Goal: Task Accomplishment & Management: Complete application form

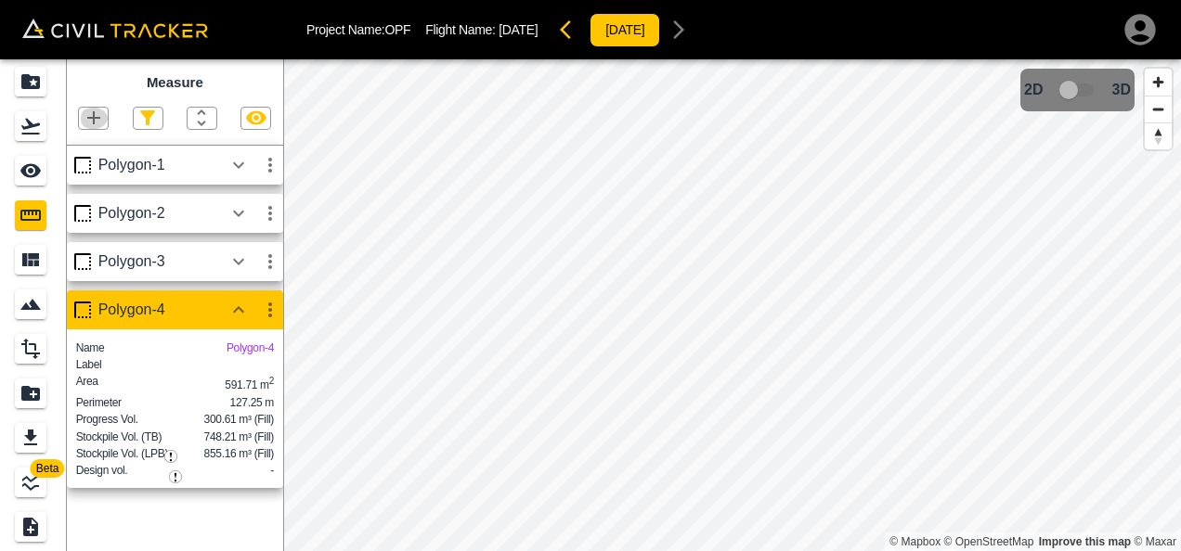
click at [94, 119] on icon "button" at bounding box center [93, 117] width 13 height 13
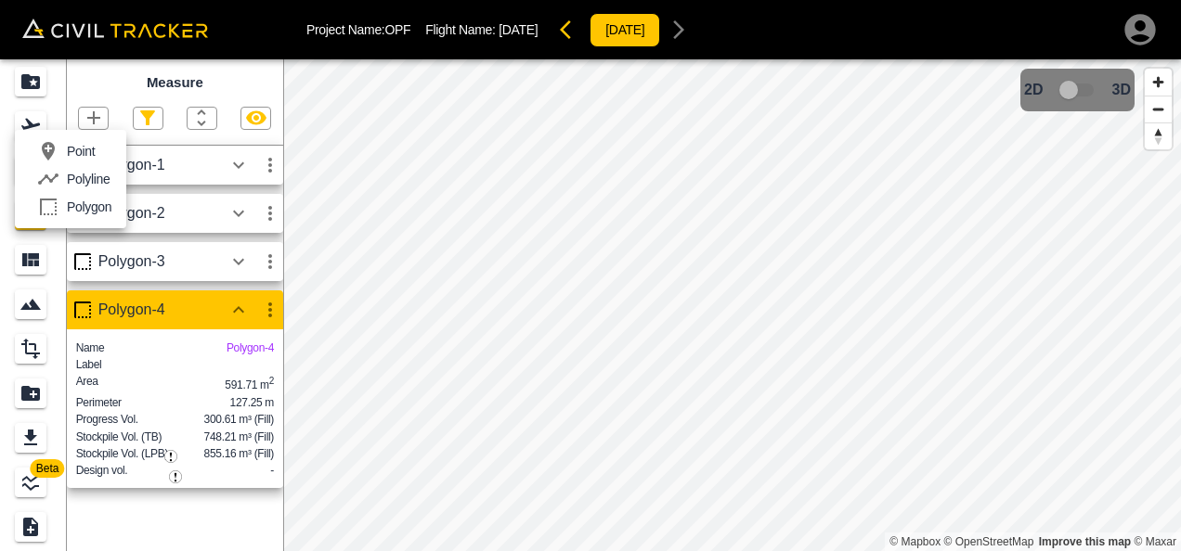
click at [95, 206] on p "Polygon" at bounding box center [89, 207] width 45 height 15
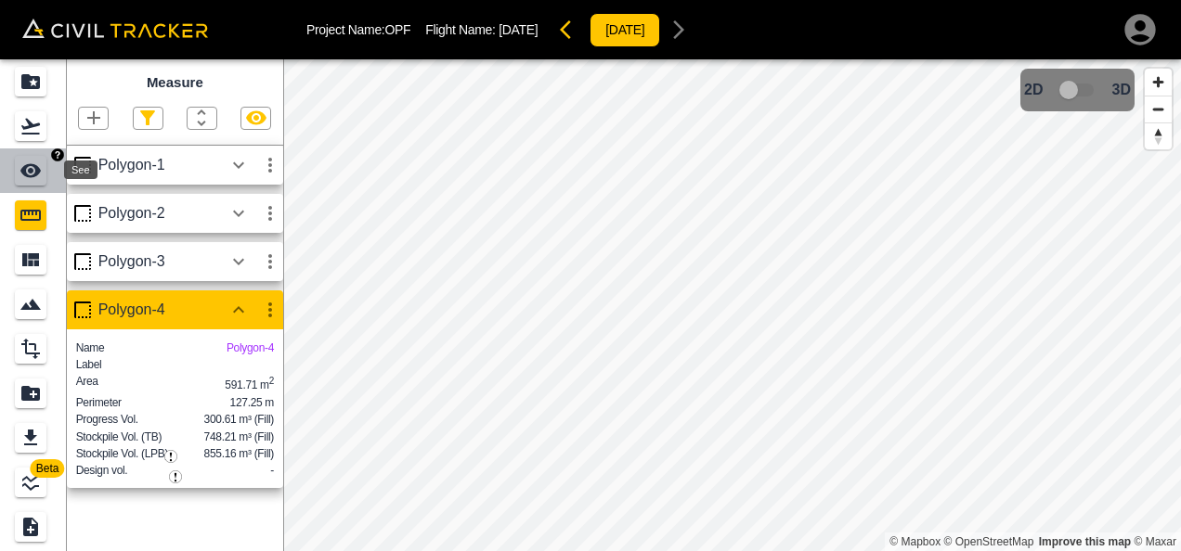
click at [32, 162] on icon "See" at bounding box center [30, 171] width 22 height 22
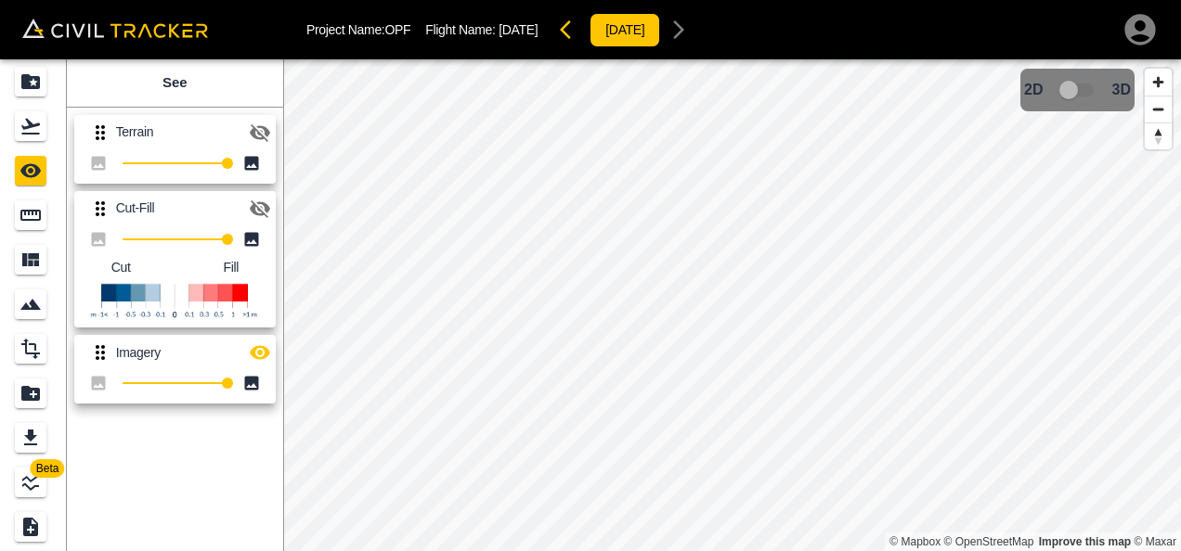
click at [256, 124] on icon "button" at bounding box center [260, 133] width 22 height 22
click at [32, 221] on icon "Measure" at bounding box center [30, 215] width 20 height 11
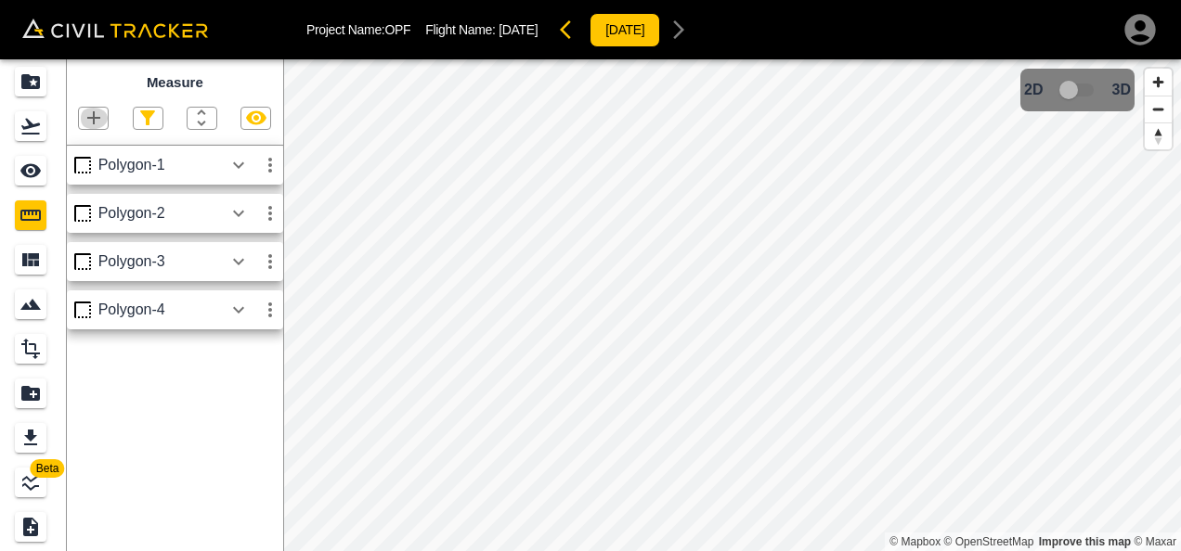
click at [86, 123] on icon "button" at bounding box center [94, 118] width 22 height 22
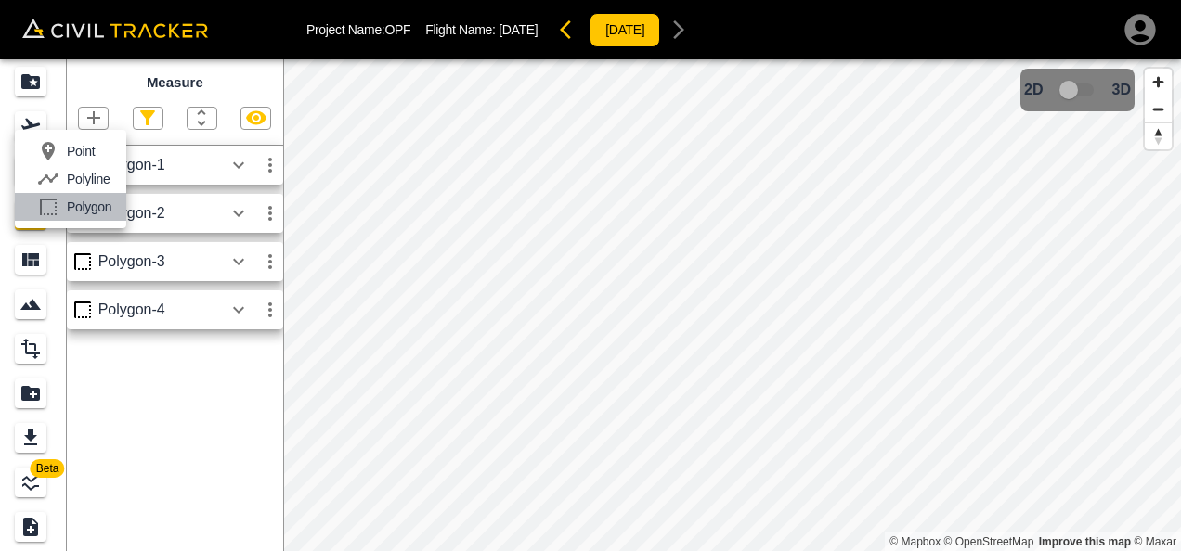
click at [95, 206] on p "Polygon" at bounding box center [89, 207] width 45 height 15
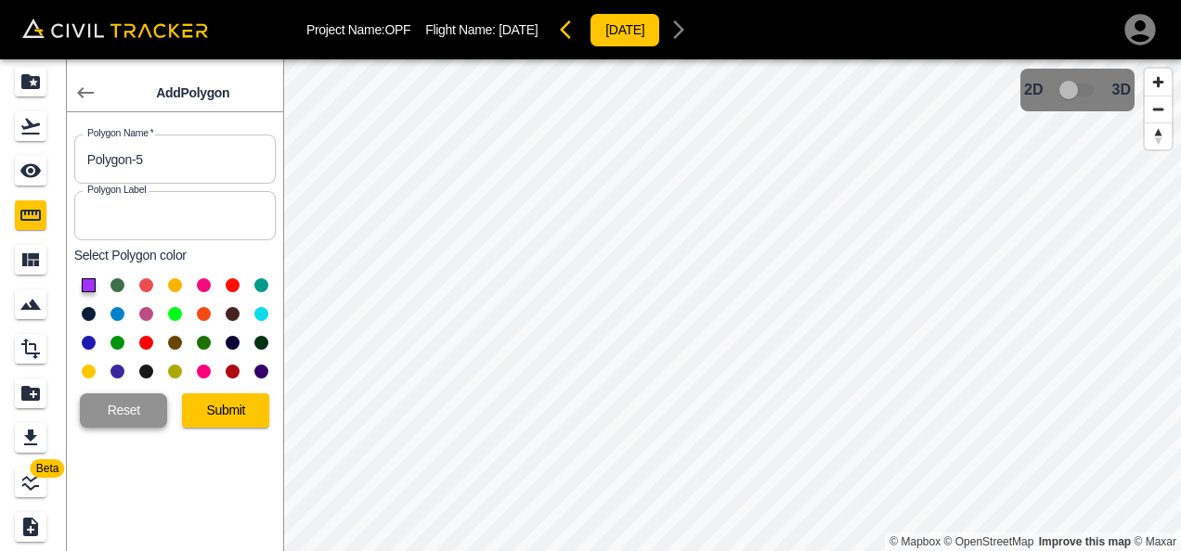
click at [147, 416] on button "Reset" at bounding box center [123, 411] width 87 height 34
click at [145, 411] on button "Reset" at bounding box center [123, 411] width 87 height 34
click at [82, 85] on icon "button" at bounding box center [85, 93] width 22 height 22
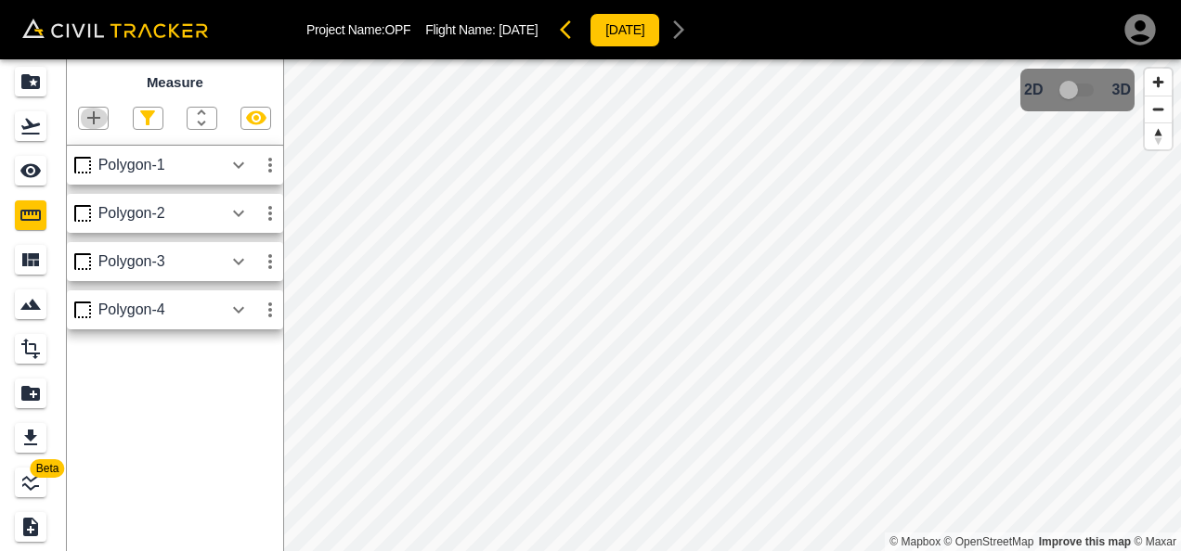
click at [87, 120] on icon "button" at bounding box center [93, 117] width 13 height 13
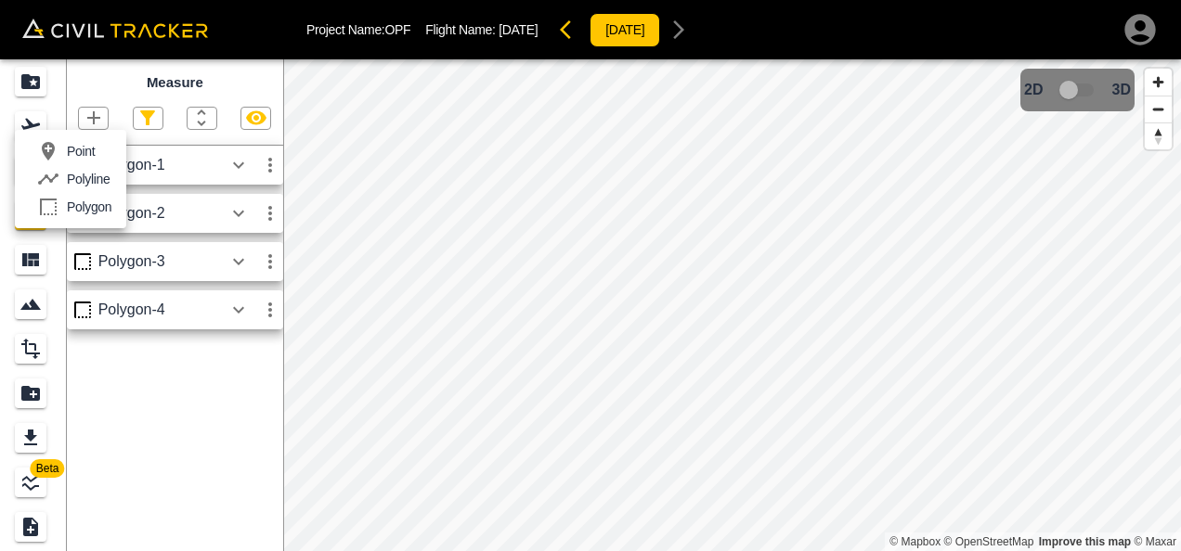
click at [97, 203] on p "Polygon" at bounding box center [89, 207] width 45 height 15
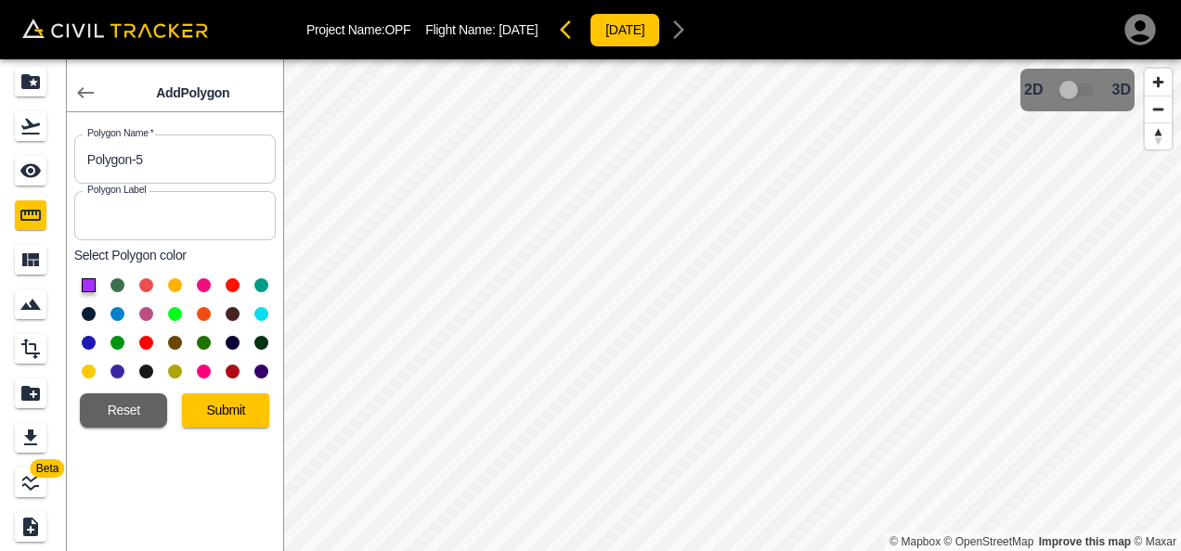
click at [162, 317] on div at bounding box center [174, 328] width 201 height 115
click at [170, 319] on div at bounding box center [174, 328] width 201 height 115
click at [173, 317] on button at bounding box center [175, 314] width 14 height 14
click at [223, 431] on div "Add Polygon Polygon Name   * Polygon-5 Polygon Name * Polygon Label Polygon Lab…" at bounding box center [175, 326] width 216 height 535
click at [226, 418] on button "Submit" at bounding box center [225, 411] width 87 height 34
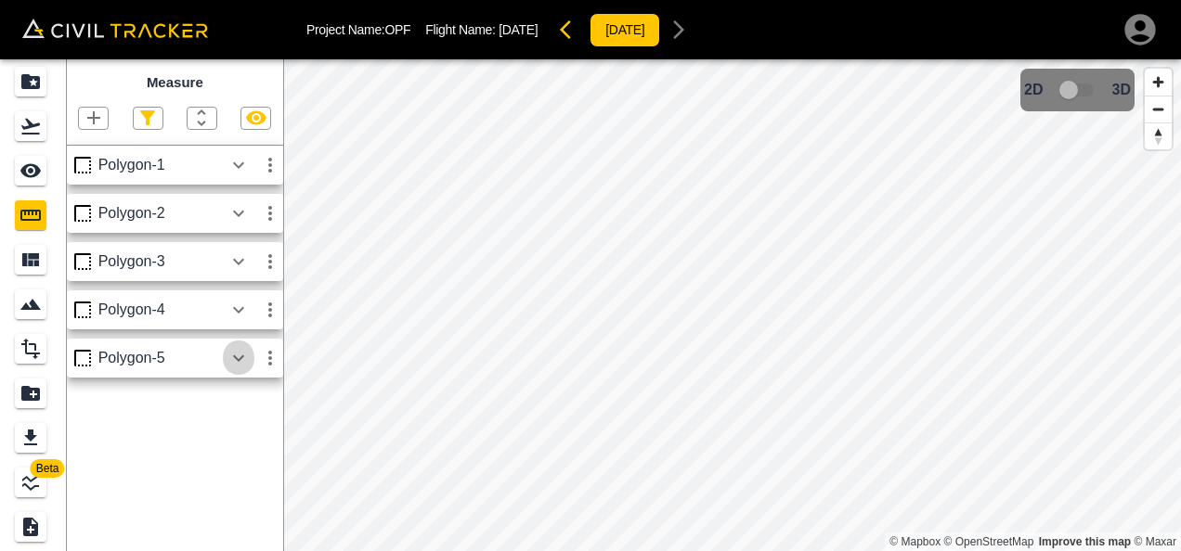
click at [241, 368] on icon "button" at bounding box center [238, 358] width 22 height 22
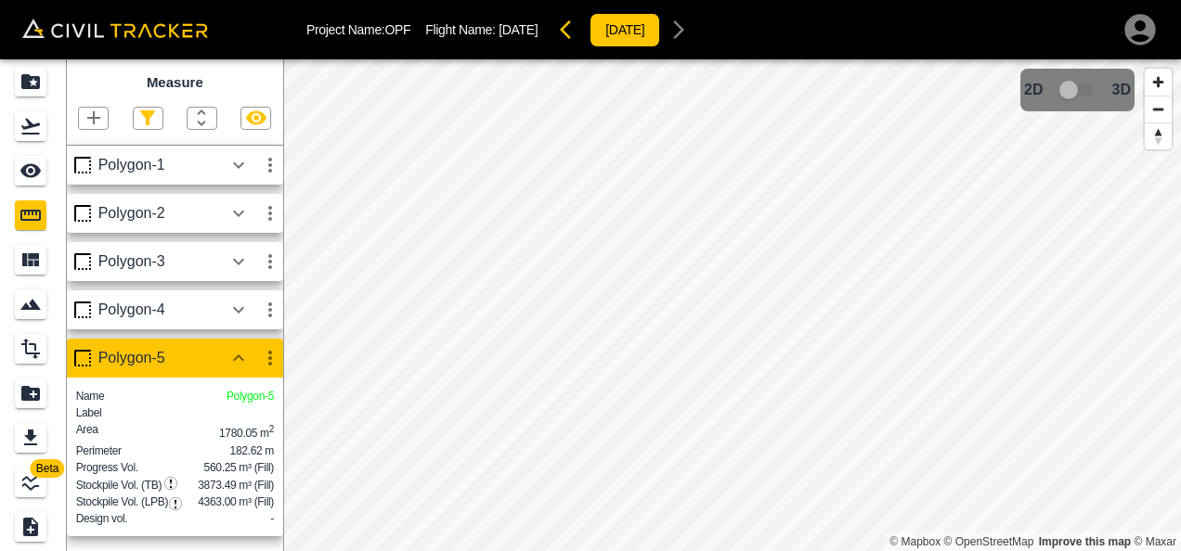
scroll to position [43, 0]
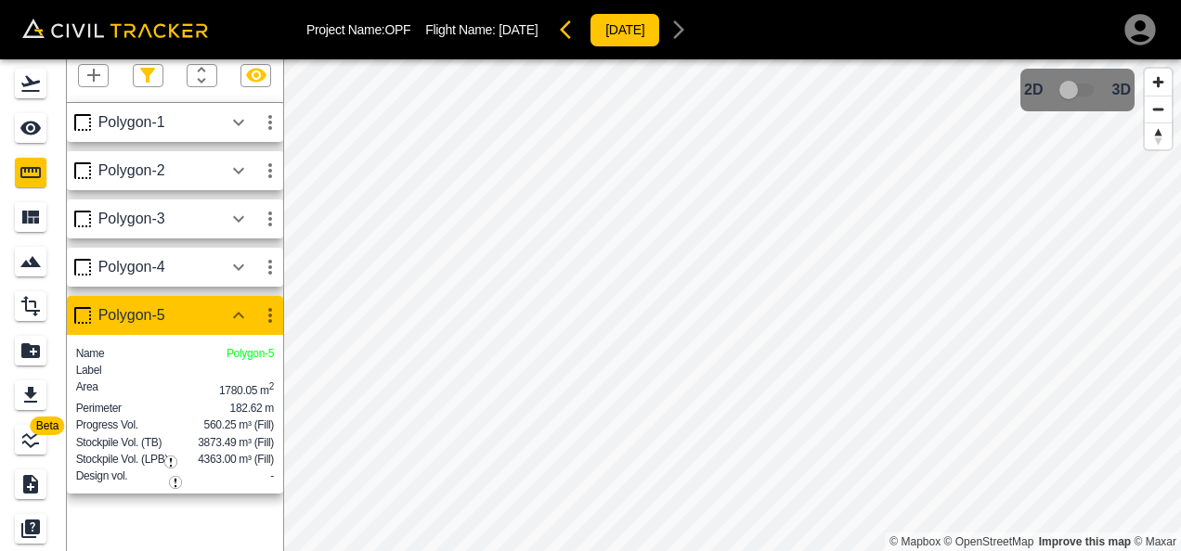
click at [770, 15] on div "Project Name: OPF Flight Name: [DATE] [DATE]" at bounding box center [732, 29] width 852 height 37
click at [30, 124] on icon "See" at bounding box center [30, 128] width 22 height 22
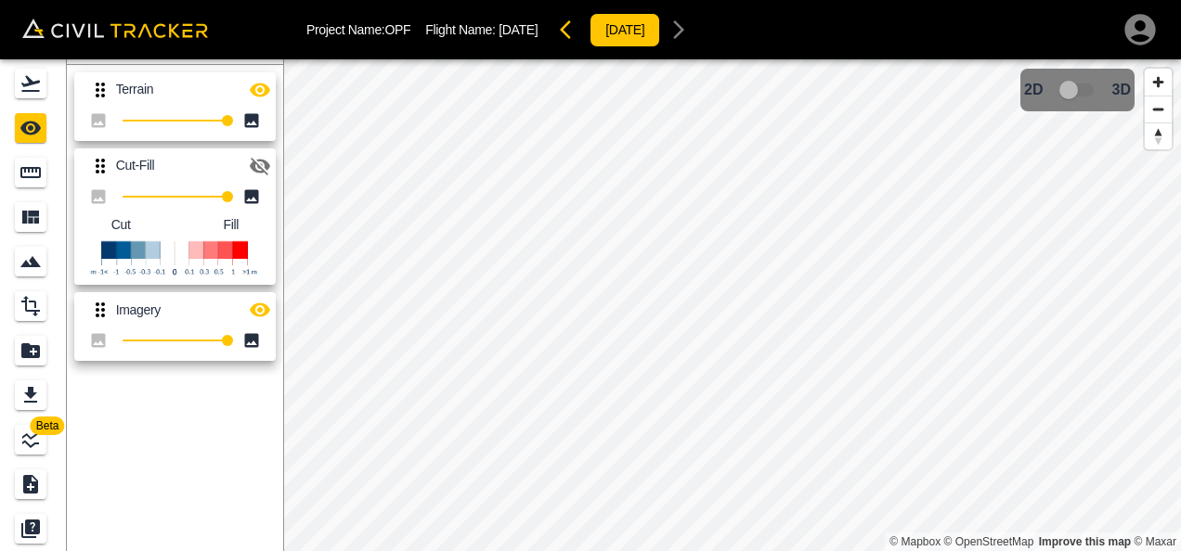
click at [265, 92] on icon "button" at bounding box center [260, 90] width 20 height 14
click at [804, 550] on html "Project Name: OPF Flight Name: [DATE] [DATE] Beta See Terrain 100 Cut-Fill 100 …" at bounding box center [590, 275] width 1181 height 551
click at [39, 176] on icon "Measure" at bounding box center [30, 172] width 20 height 11
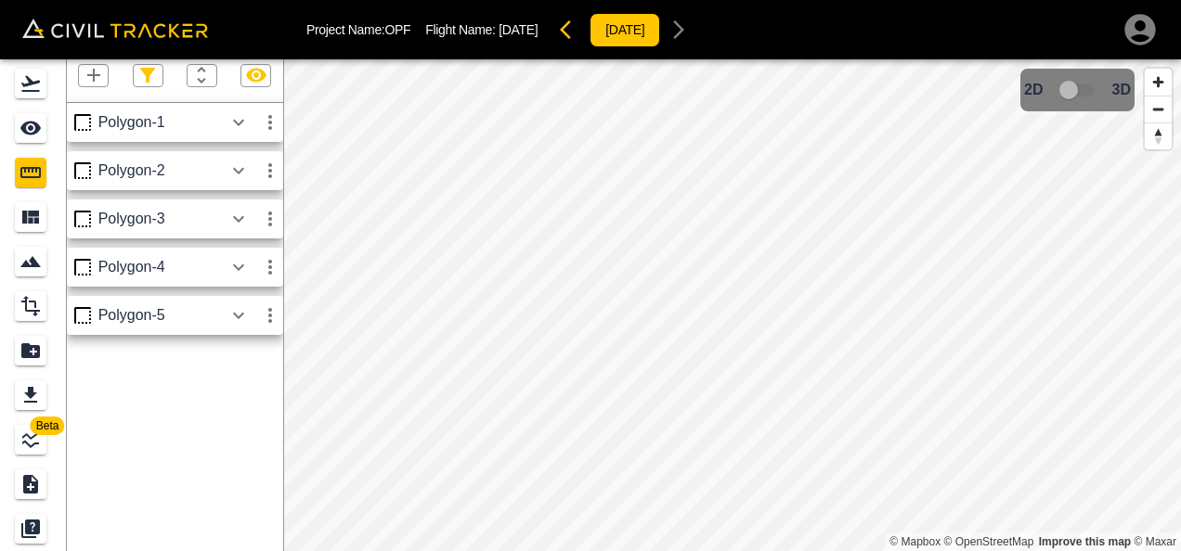
click at [95, 76] on icon "button" at bounding box center [93, 75] width 13 height 13
click at [87, 137] on p "Polyline" at bounding box center [88, 136] width 43 height 15
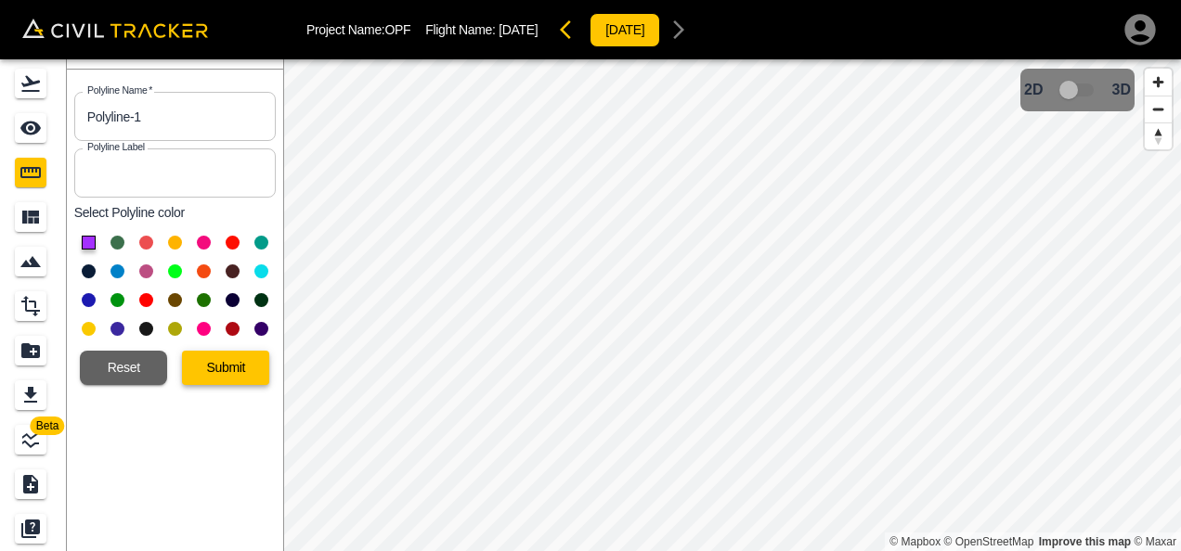
click at [263, 370] on button "Submit" at bounding box center [225, 368] width 87 height 34
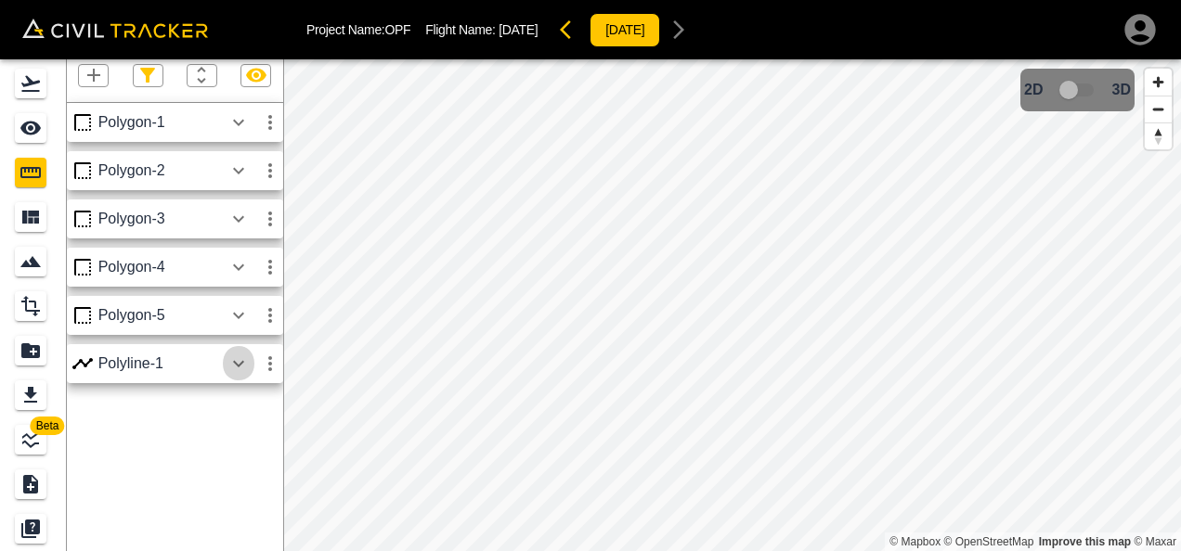
click at [238, 364] on icon "button" at bounding box center [238, 364] width 22 height 22
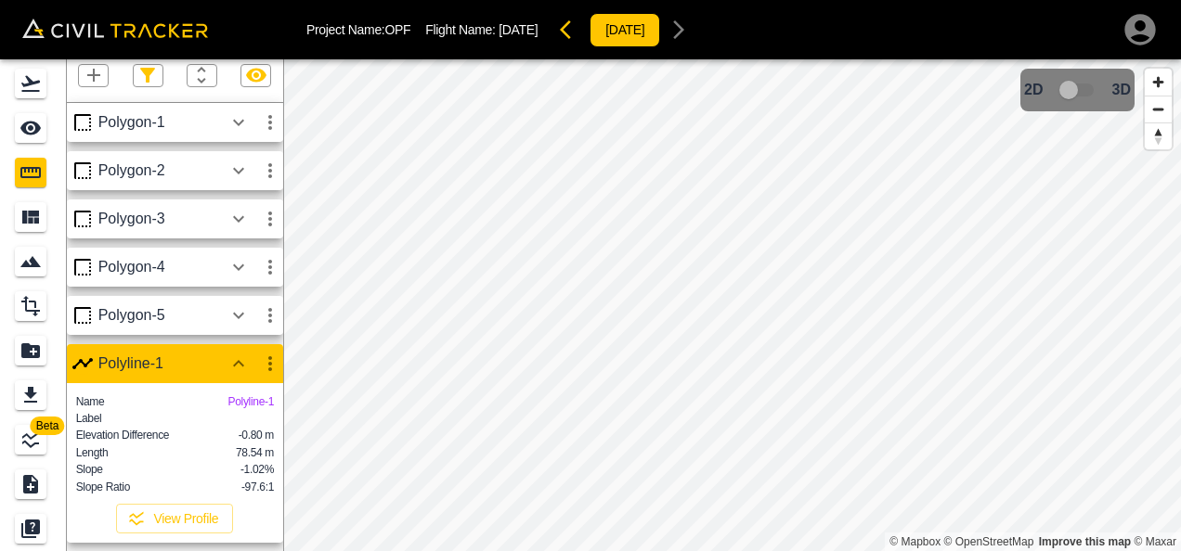
scroll to position [12, 0]
click at [193, 518] on button "View Profile" at bounding box center [174, 519] width 117 height 30
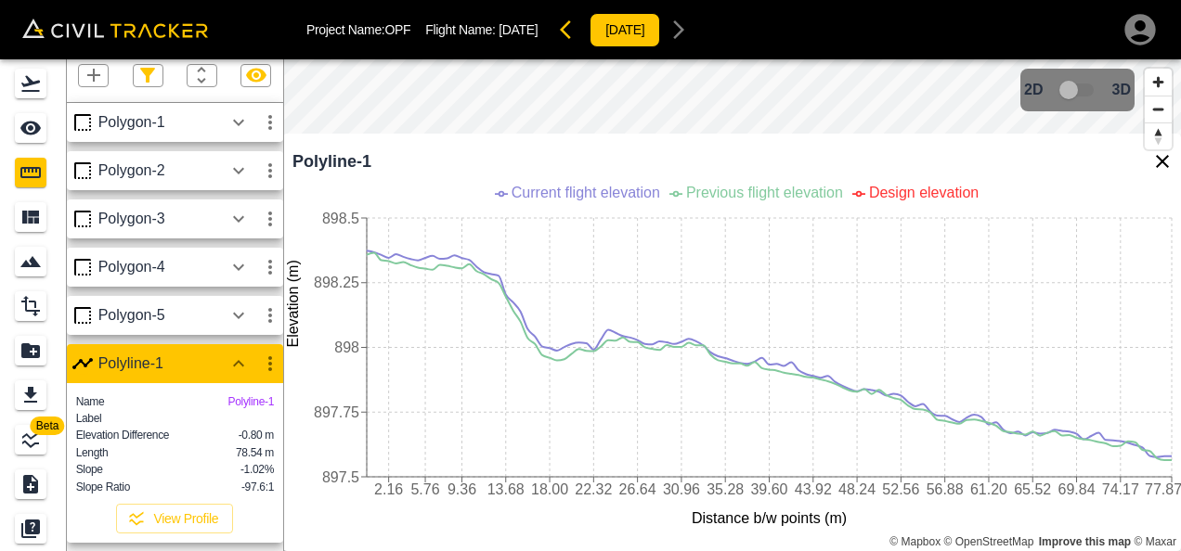
click at [880, 14] on div "Project Name: OPF Flight Name: [DATE] [DATE] Beta Measure Polygon-1 Polygon-2 P…" at bounding box center [590, 275] width 1181 height 551
drag, startPoint x: 800, startPoint y: 73, endPoint x: 779, endPoint y: 82, distance: 22.9
click at [761, 82] on icon "Map marker" at bounding box center [748, 76] width 25 height 32
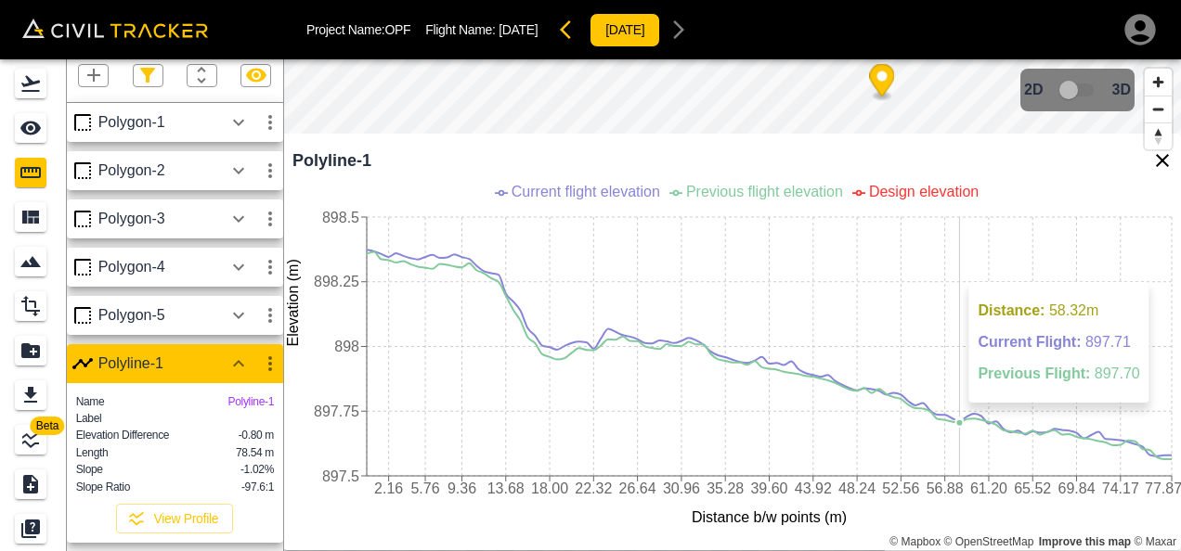
scroll to position [0, 0]
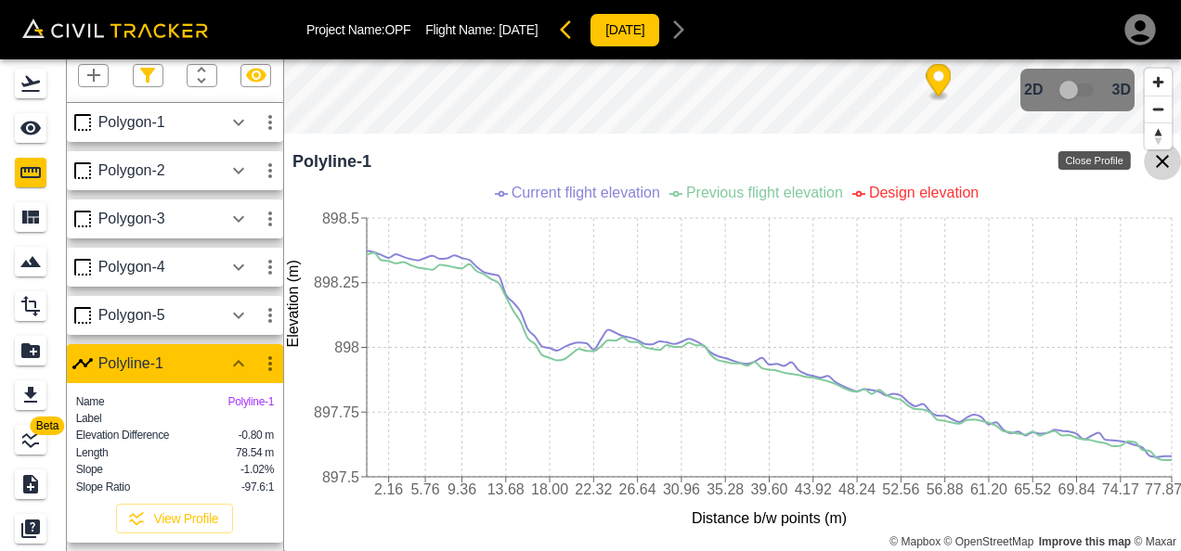
click at [1160, 166] on icon "Close Profile" at bounding box center [1162, 161] width 22 height 22
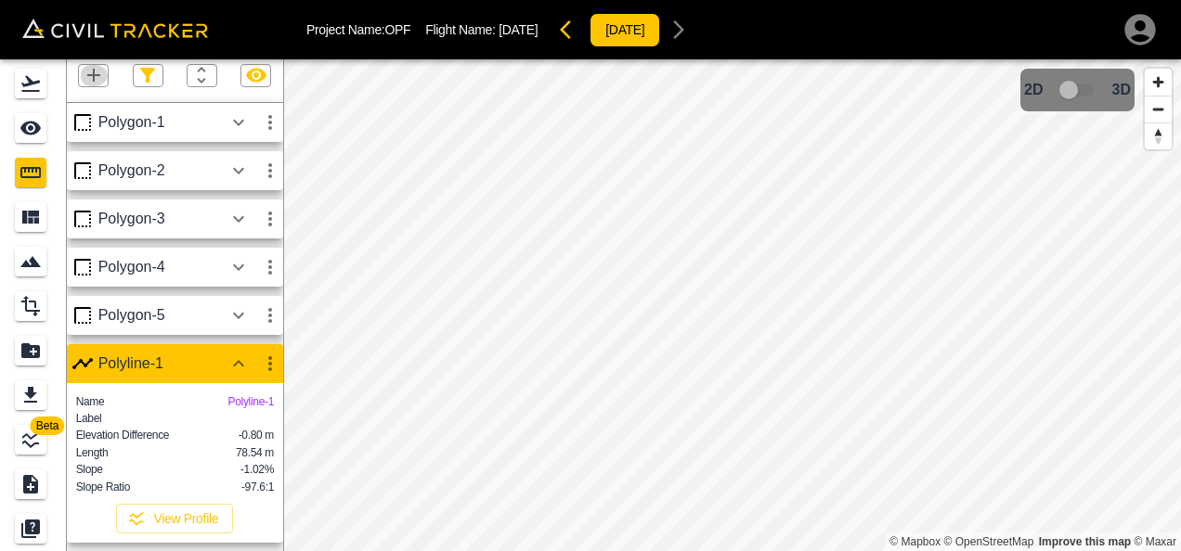
click at [85, 66] on icon "button" at bounding box center [94, 75] width 22 height 22
click at [96, 118] on p "Polyline" at bounding box center [88, 124] width 43 height 15
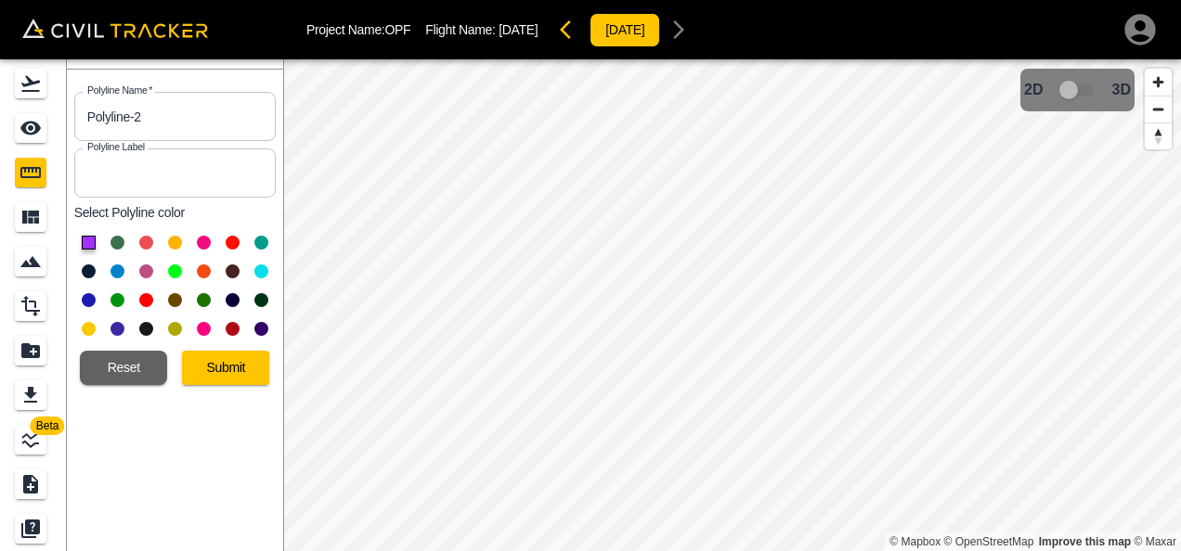
click at [199, 239] on button at bounding box center [204, 243] width 14 height 14
click at [208, 370] on button "Submit" at bounding box center [225, 368] width 87 height 34
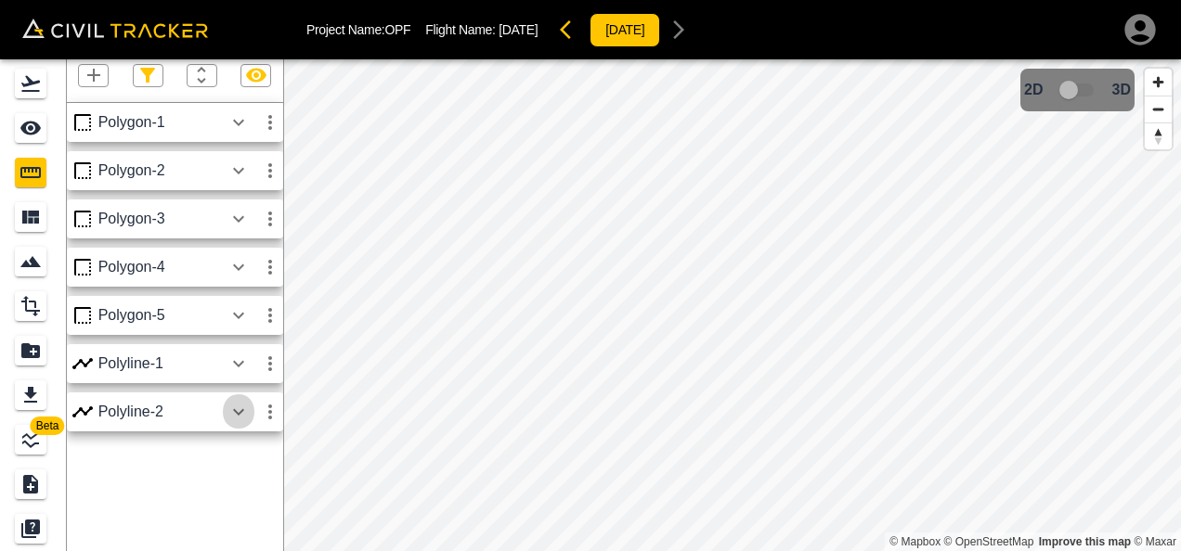
click at [237, 412] on icon "button" at bounding box center [238, 411] width 11 height 6
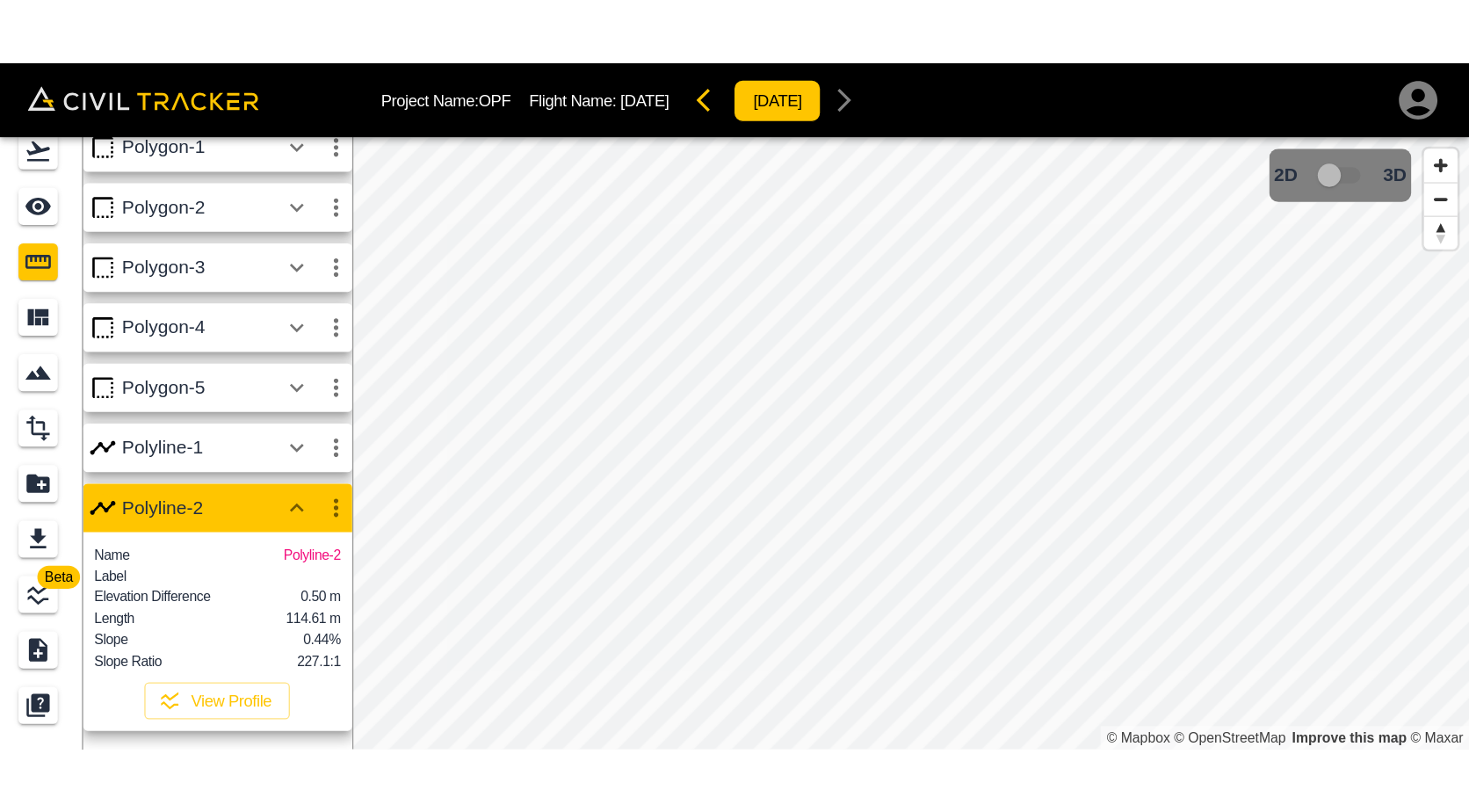
scroll to position [56, 0]
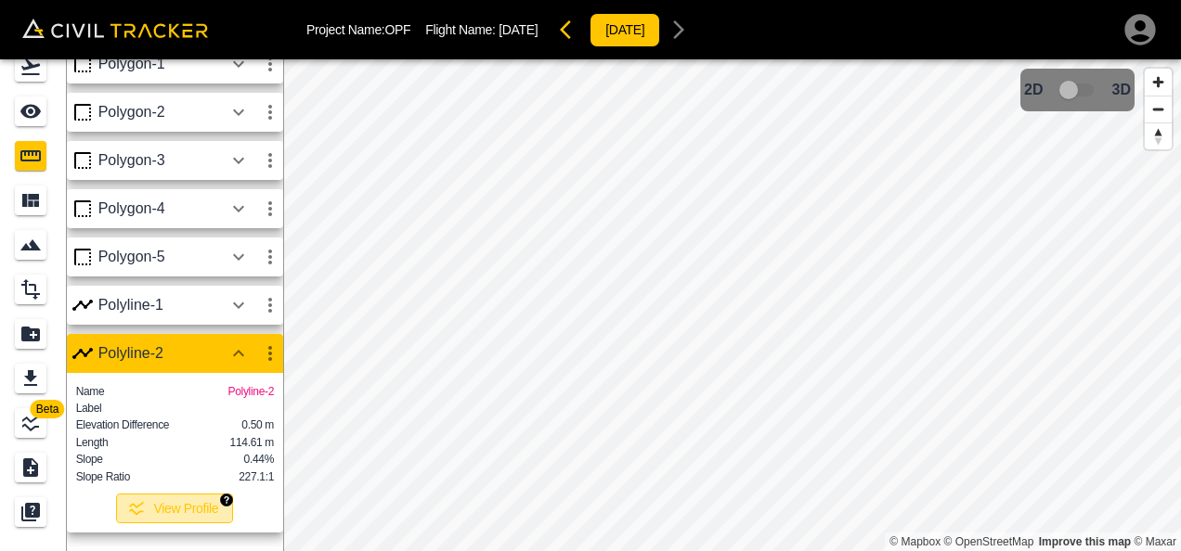
click at [191, 505] on button "View Profile" at bounding box center [174, 509] width 117 height 30
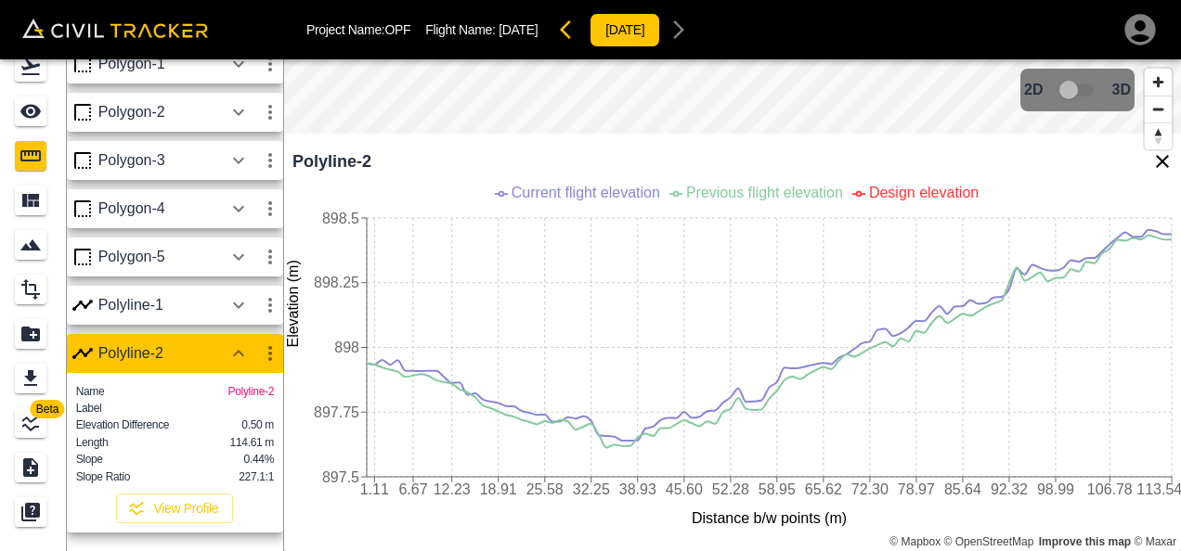
drag, startPoint x: 893, startPoint y: 137, endPoint x: 884, endPoint y: 160, distance: 24.1
click at [884, 160] on div "Polyline-2" at bounding box center [736, 157] width 888 height 46
click at [902, 57] on div "Project Name: OPF Flight Name: [DATE] [DATE] Beta Measure Polygon-1 Polygon-2 P…" at bounding box center [590, 275] width 1181 height 551
click at [722, 191] on div "© Mapbox © OpenStreetMap Improve this map © Maxar 2D 3D Polyline-2 1.11 6.67 12…" at bounding box center [732, 305] width 898 height 492
click at [733, 54] on div "Project Name: OPF Flight Name: [DATE] [DATE] Beta Measure Polygon-1 Polygon-2 P…" at bounding box center [590, 275] width 1181 height 551
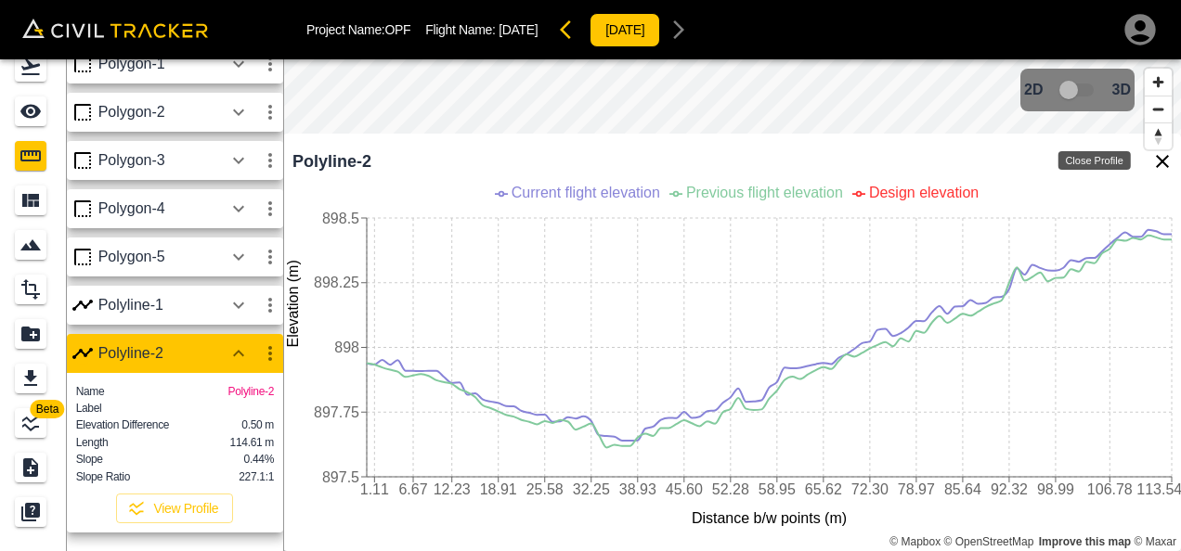
click at [1158, 162] on icon "Close Profile" at bounding box center [1162, 161] width 22 height 22
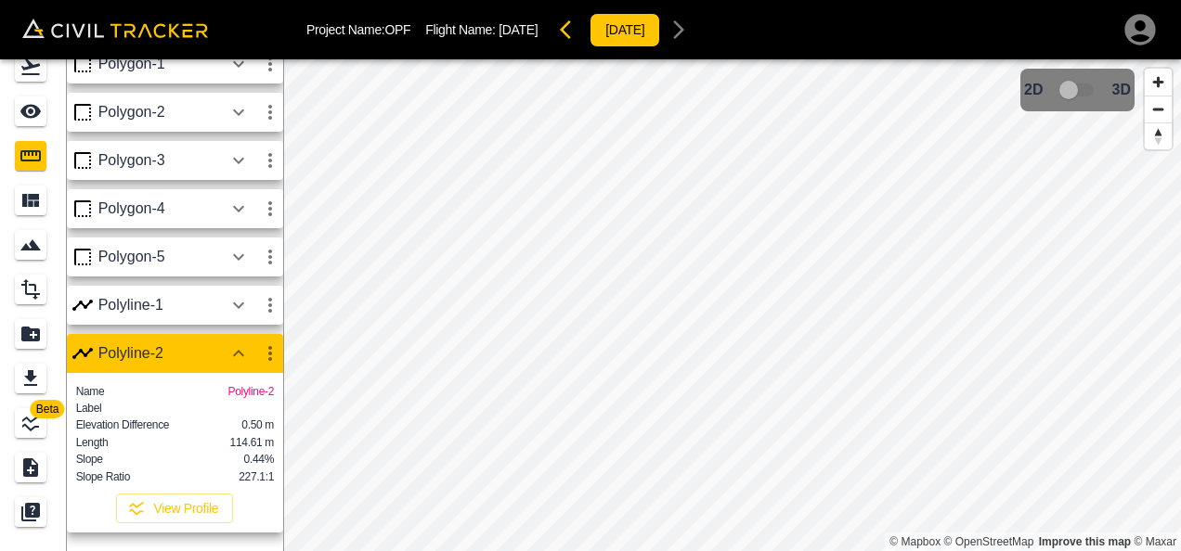
click at [254, 288] on button "button" at bounding box center [270, 305] width 32 height 37
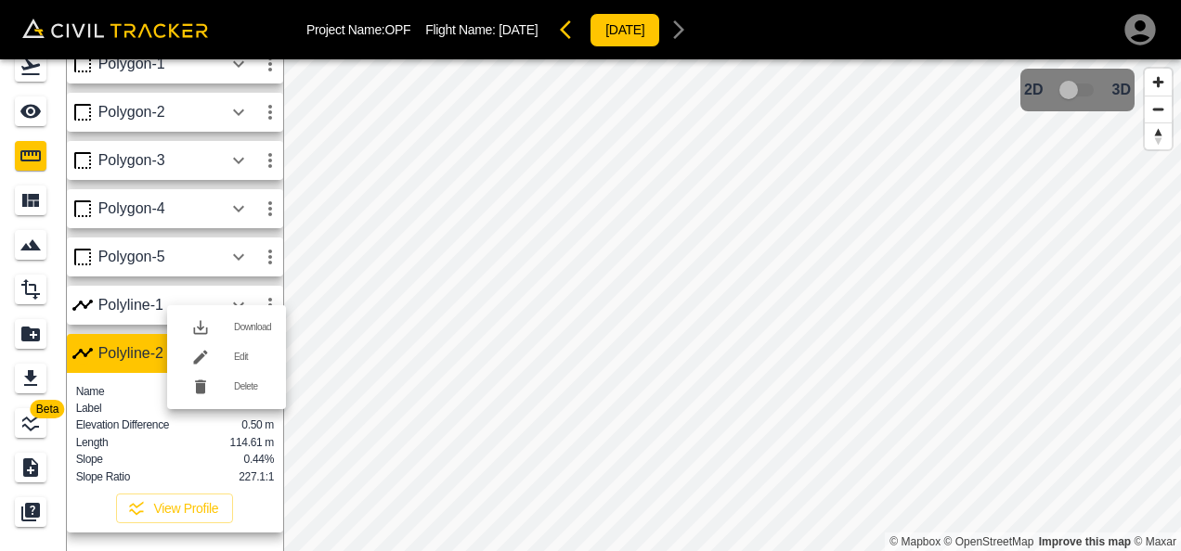
click at [207, 286] on div at bounding box center [590, 275] width 1181 height 551
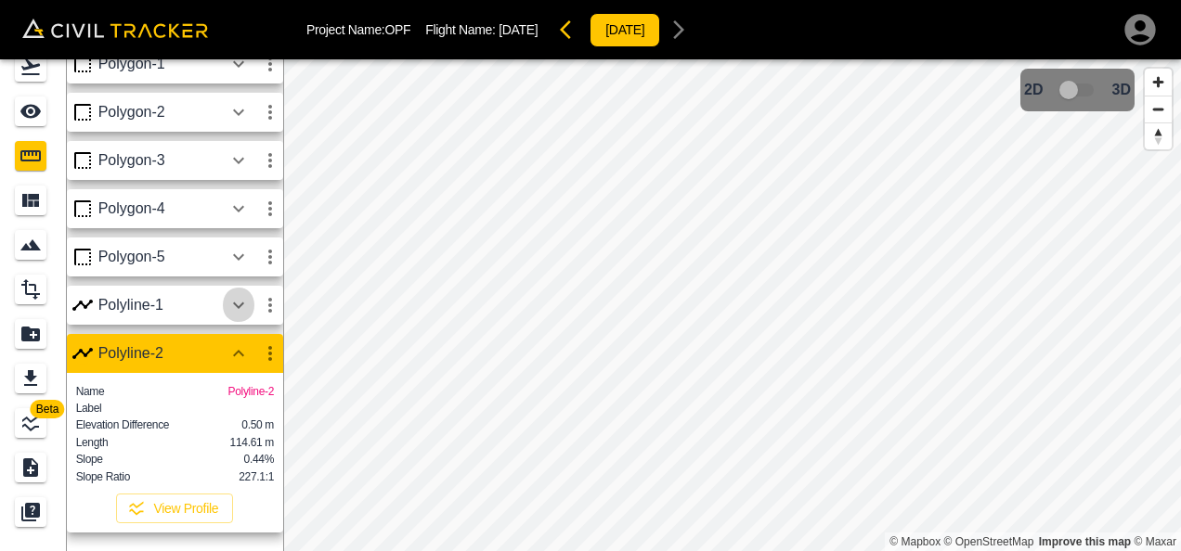
click at [239, 294] on icon "button" at bounding box center [238, 305] width 22 height 22
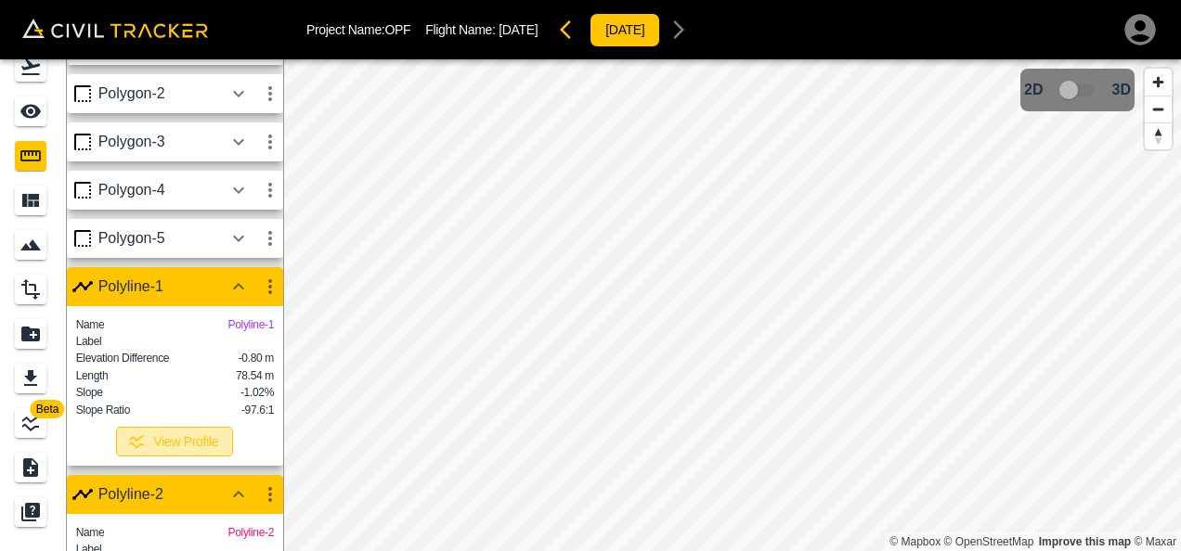
click at [188, 457] on button "View Profile" at bounding box center [174, 442] width 117 height 30
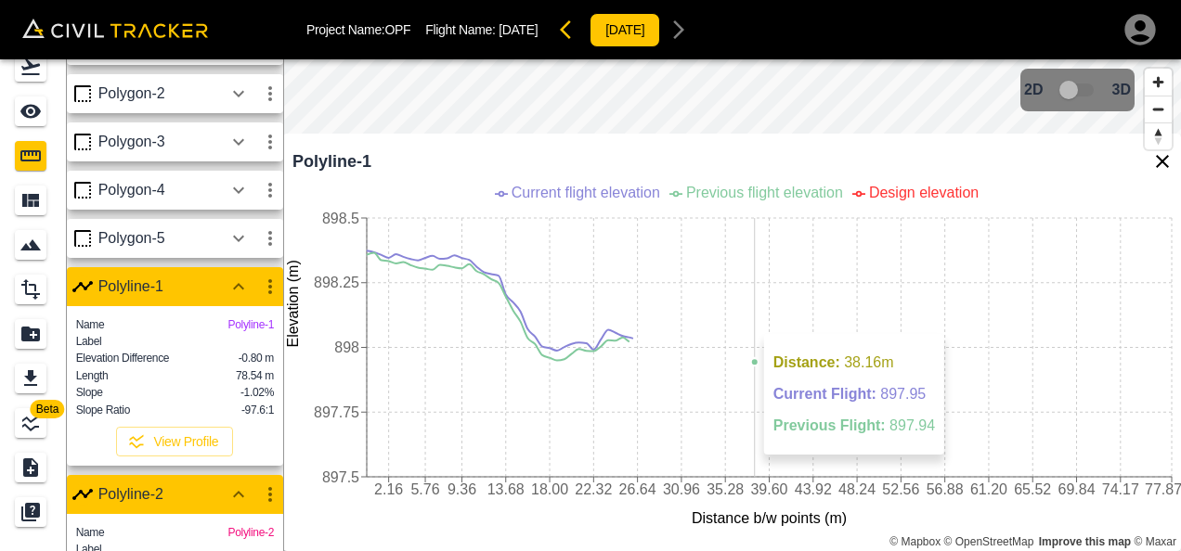
drag, startPoint x: 266, startPoint y: 436, endPoint x: 757, endPoint y: 325, distance: 503.5
click at [757, 325] on icon "2.16 5.76 9.36 13.68 18.00 22.32 26.64 30.96 35.28 39.60 43.92 48.24 52.56 56.8…" at bounding box center [732, 365] width 898 height 371
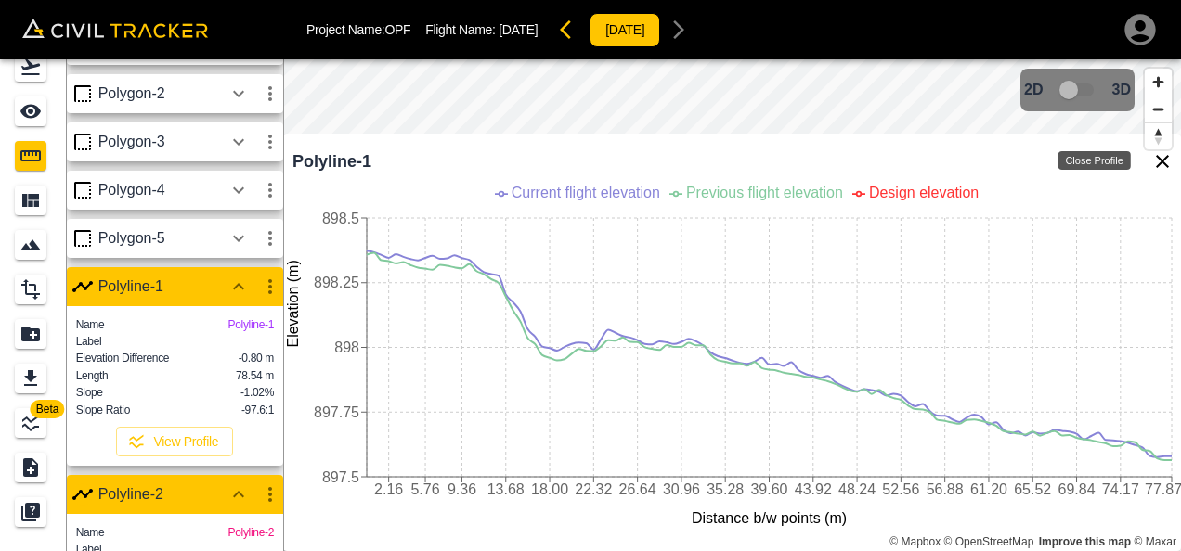
click at [1161, 163] on icon "Close Profile" at bounding box center [1162, 161] width 22 height 22
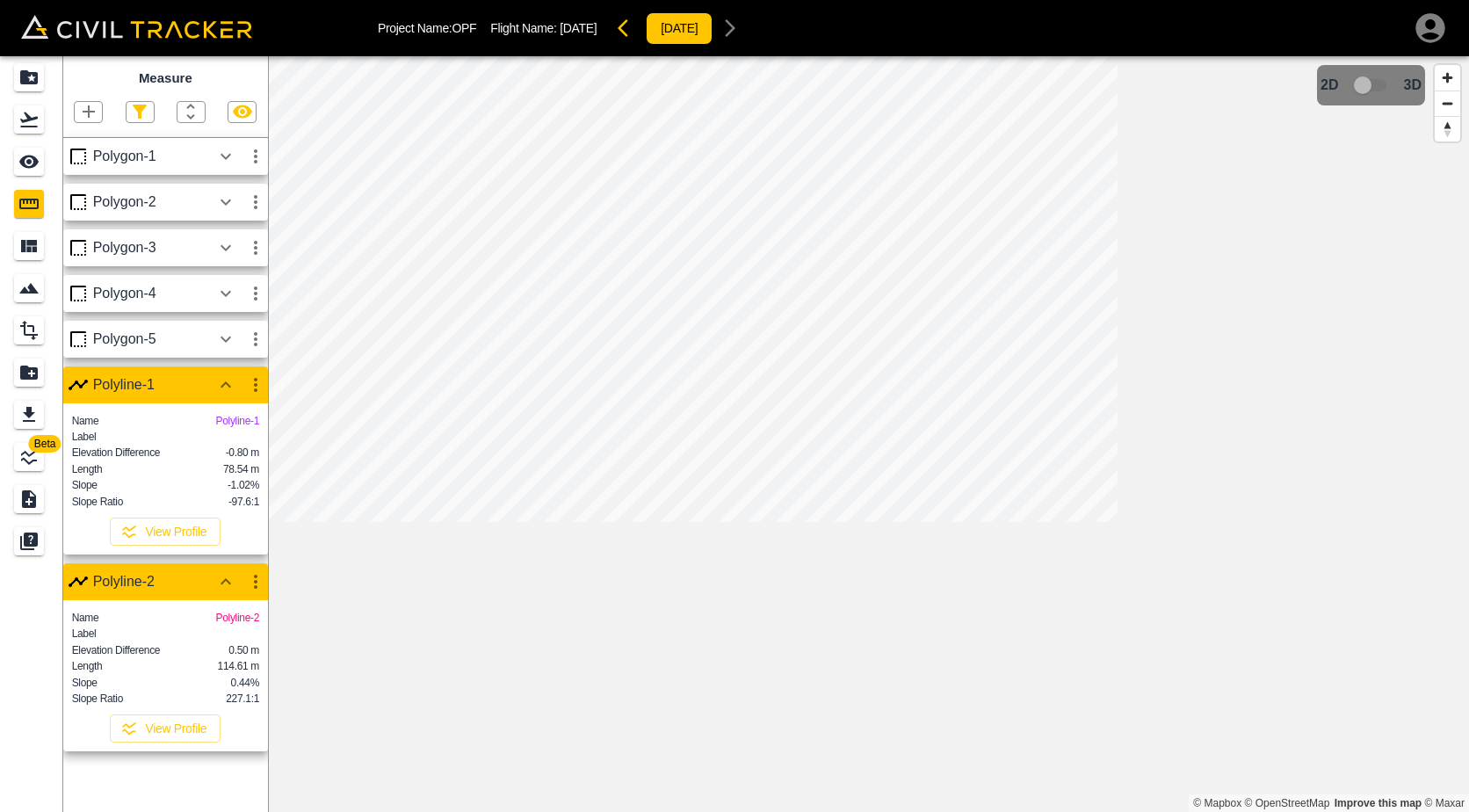
scroll to position [0, 0]
